Goal: Information Seeking & Learning: Find specific fact

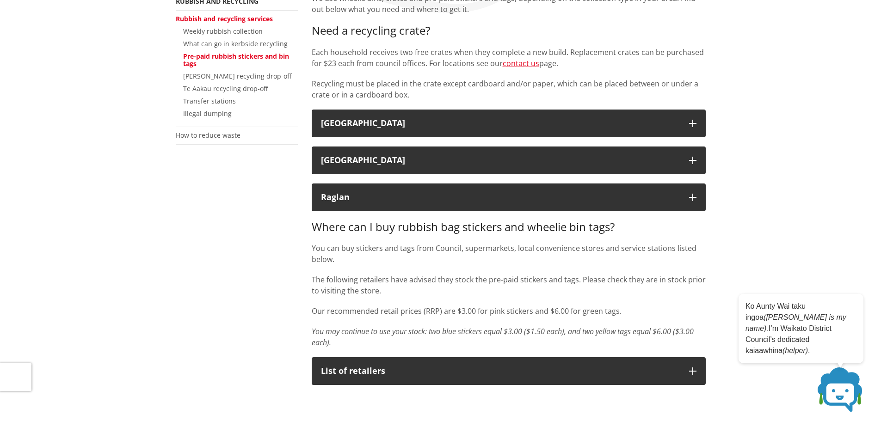
scroll to position [46, 0]
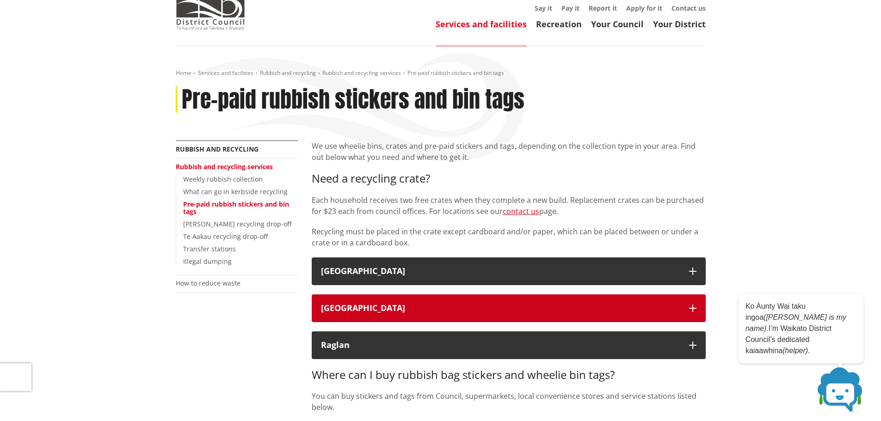
click at [387, 311] on div "Tuakau" at bounding box center [500, 308] width 359 height 9
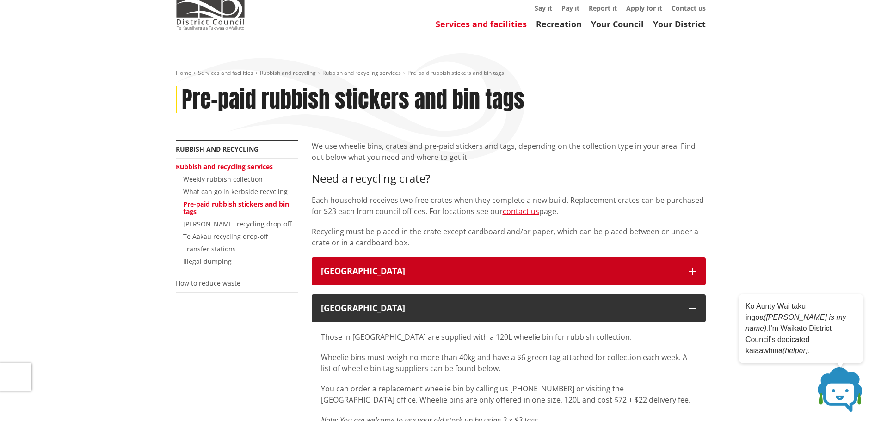
click at [383, 274] on div "Waikato District" at bounding box center [500, 271] width 359 height 9
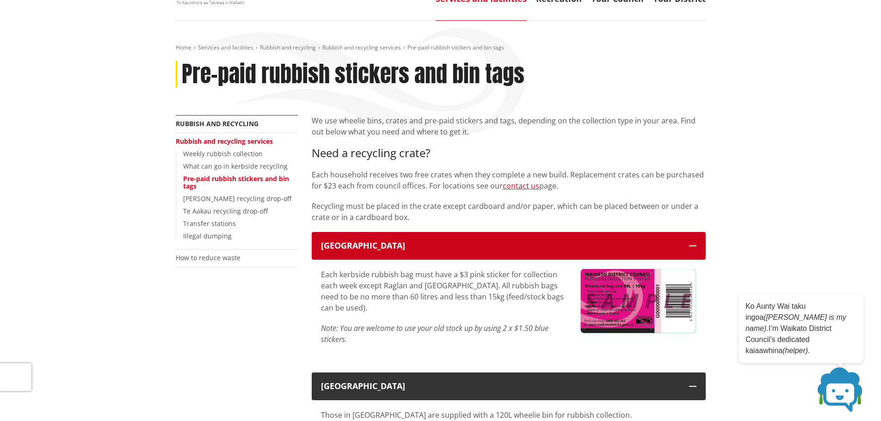
scroll to position [92, 0]
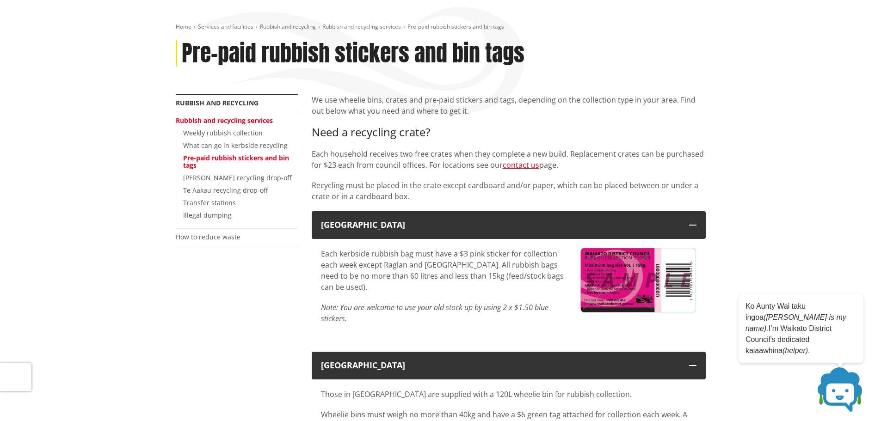
click at [634, 286] on img at bounding box center [638, 280] width 116 height 64
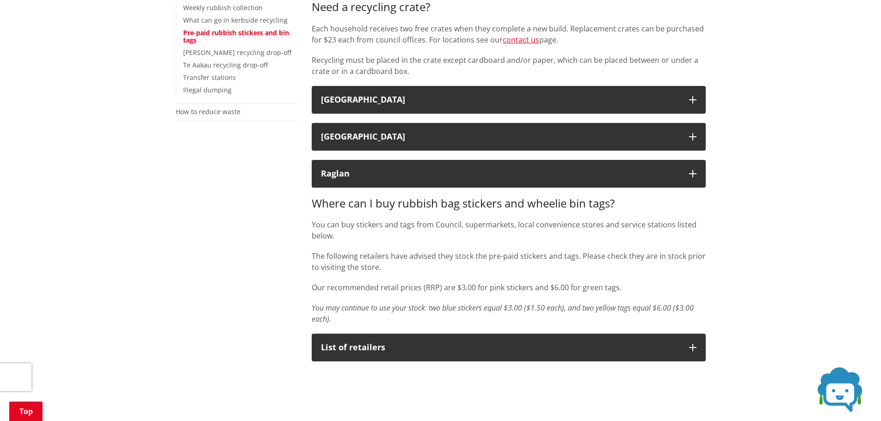
scroll to position [139, 0]
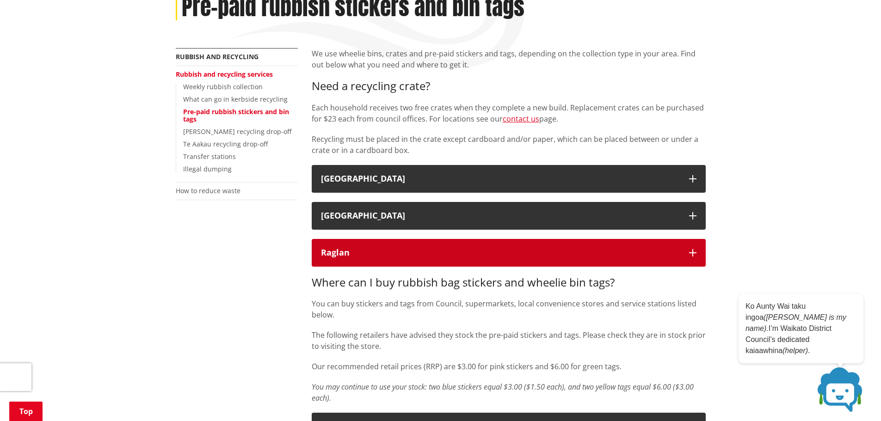
click at [691, 251] on icon "button" at bounding box center [692, 252] width 7 height 7
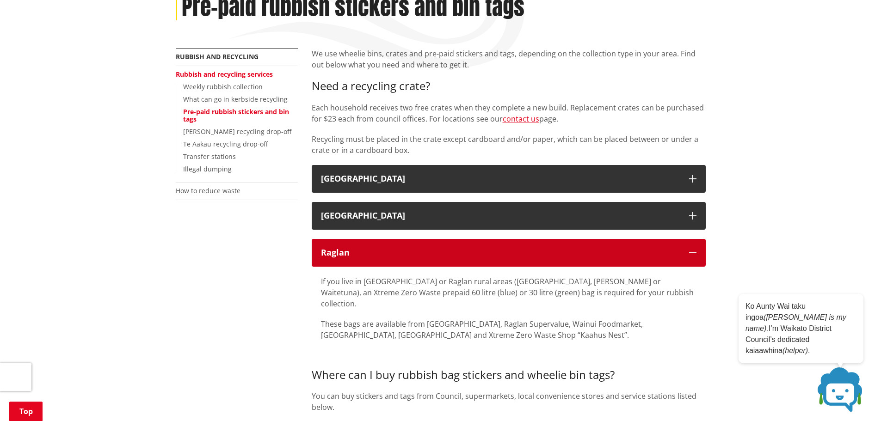
click at [689, 252] on icon "button" at bounding box center [692, 252] width 7 height 7
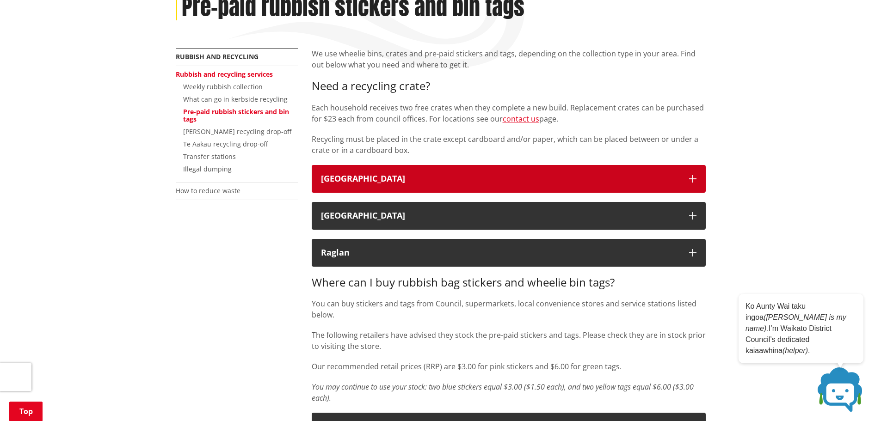
click at [693, 180] on icon "button" at bounding box center [692, 178] width 7 height 7
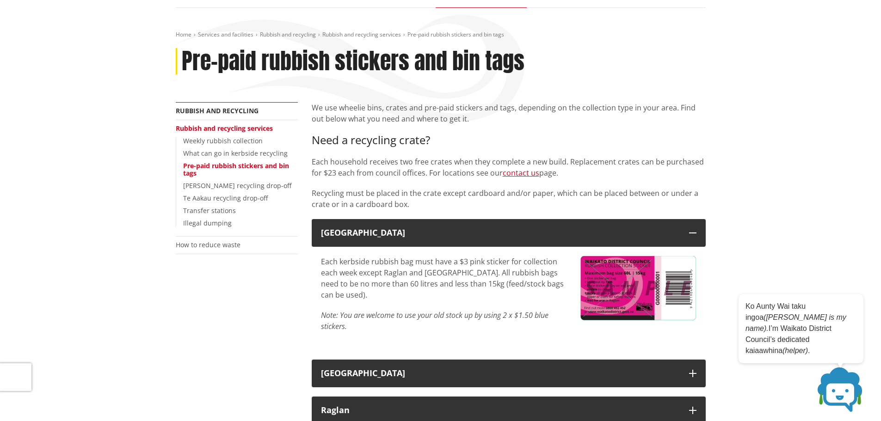
scroll to position [46, 0]
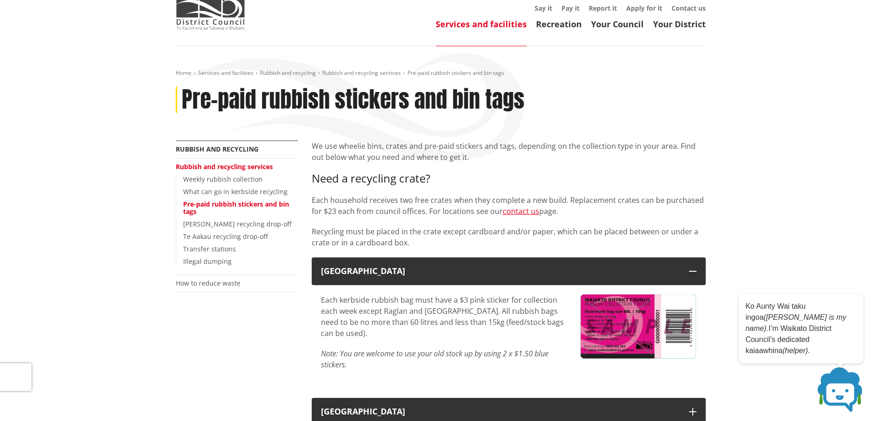
click at [217, 168] on link "Rubbish and recycling services" at bounding box center [224, 166] width 97 height 9
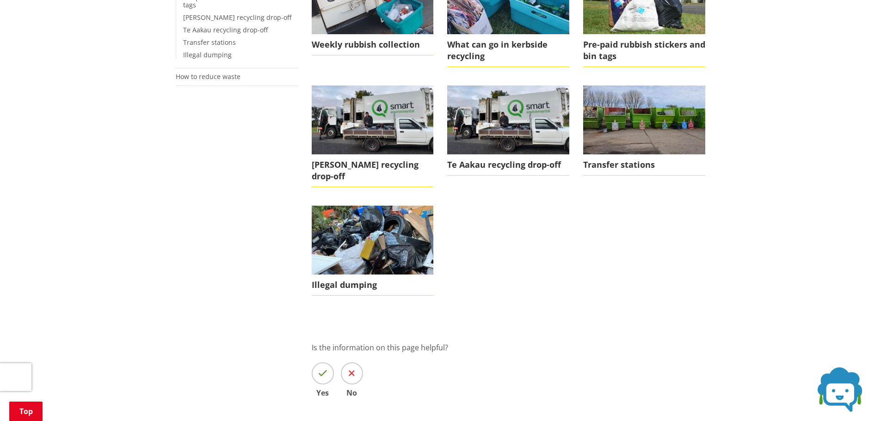
scroll to position [277, 0]
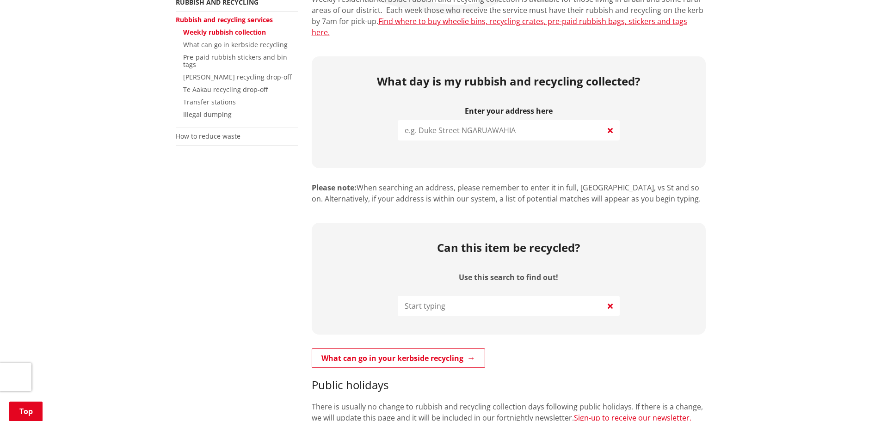
scroll to position [277, 0]
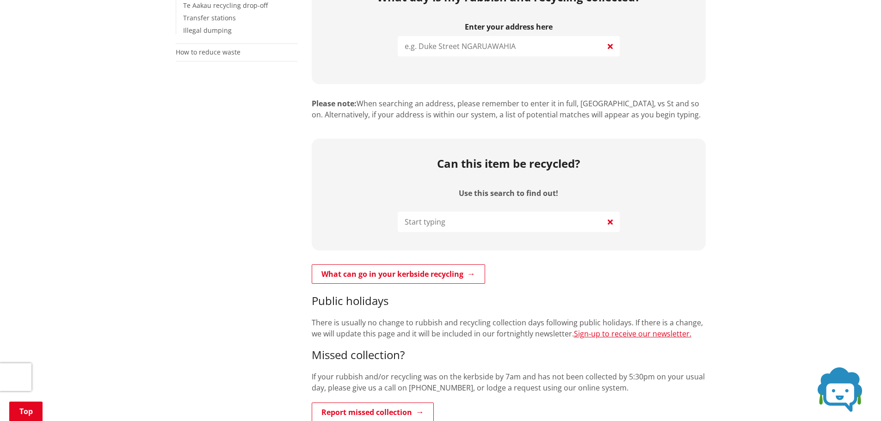
click at [515, 36] on input "search" at bounding box center [509, 46] width 222 height 20
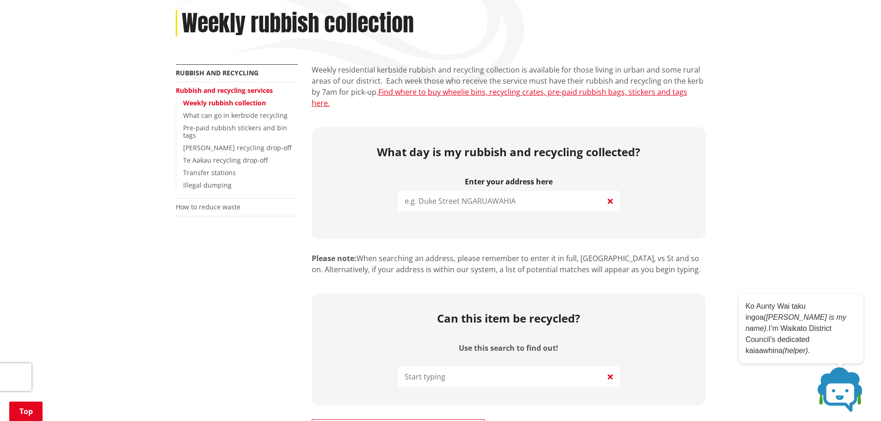
scroll to position [0, 0]
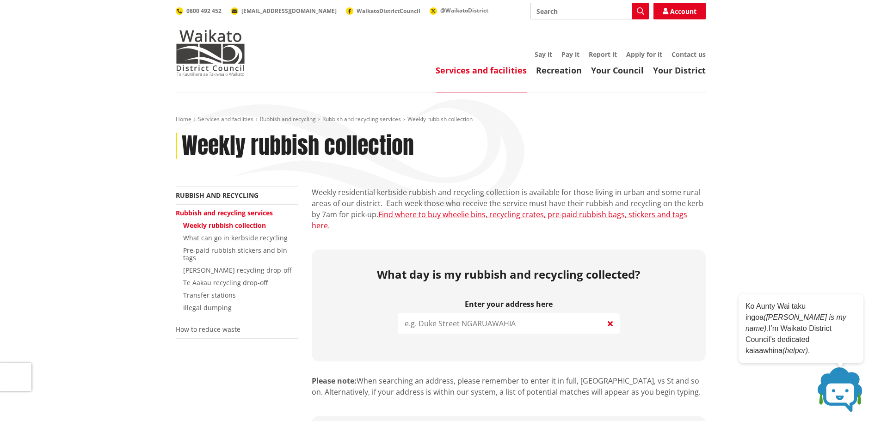
click at [428, 315] on input "search" at bounding box center [509, 323] width 222 height 20
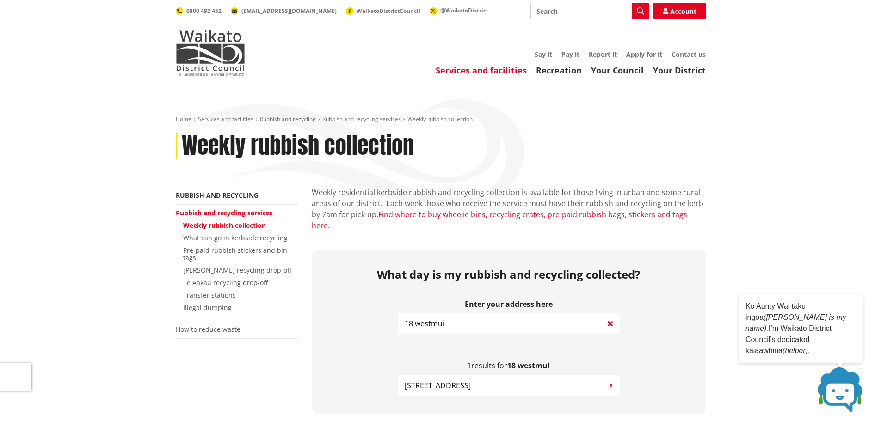
type input "18 westmui"
click at [468, 380] on span "[STREET_ADDRESS]" at bounding box center [438, 385] width 66 height 11
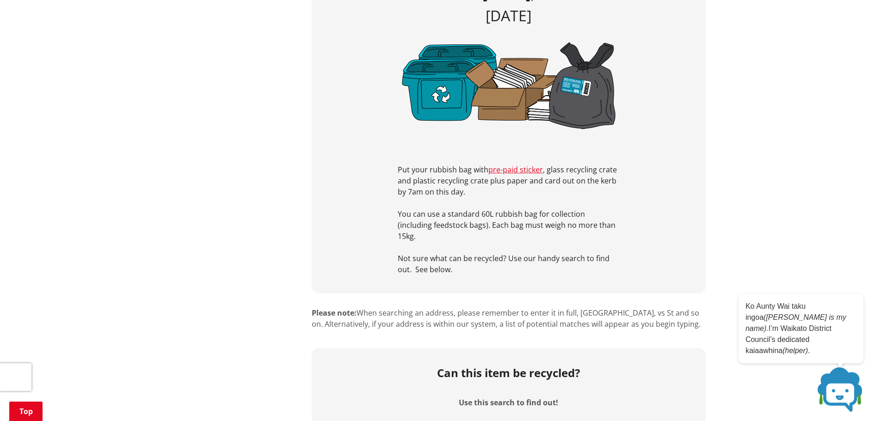
scroll to position [462, 0]
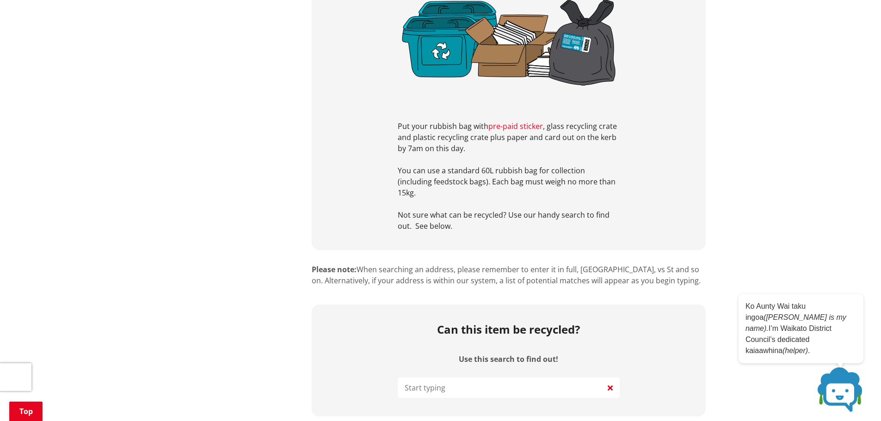
click at [524, 121] on link "pre-paid sticker" at bounding box center [515, 126] width 55 height 10
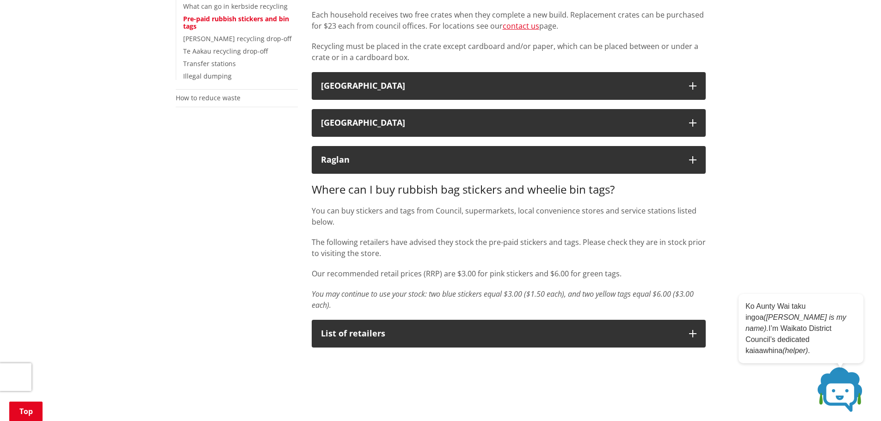
scroll to position [231, 0]
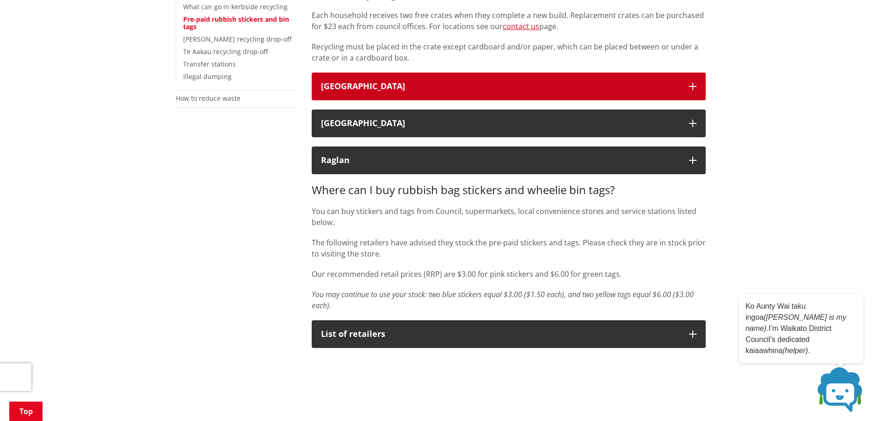
click at [689, 92] on button "[GEOGRAPHIC_DATA]" at bounding box center [509, 87] width 394 height 28
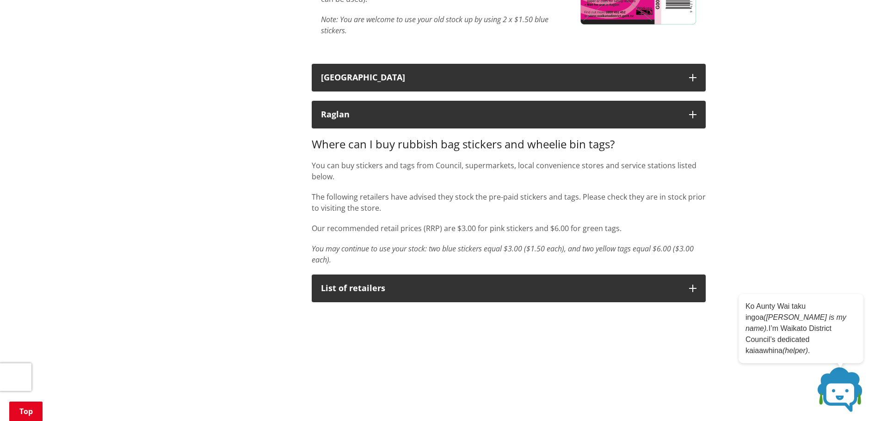
scroll to position [462, 0]
